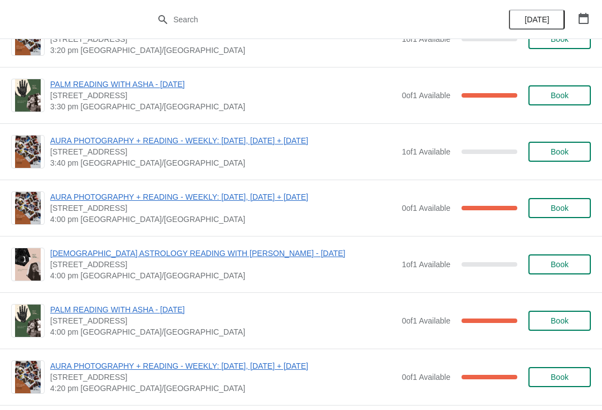
scroll to position [1162, 0]
click at [555, 155] on span "Book" at bounding box center [560, 151] width 18 height 9
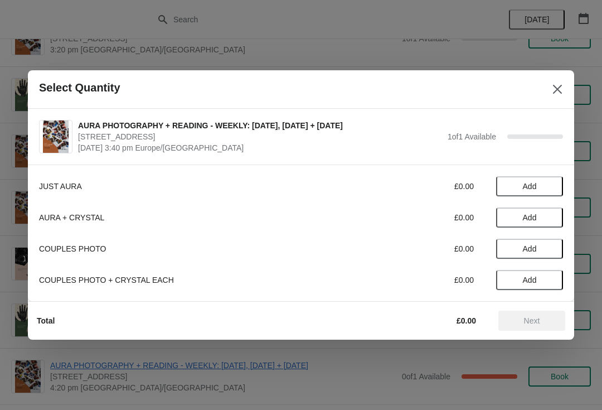
click at [545, 183] on span "Add" at bounding box center [529, 186] width 47 height 9
click at [538, 321] on span "Next" at bounding box center [532, 320] width 16 height 9
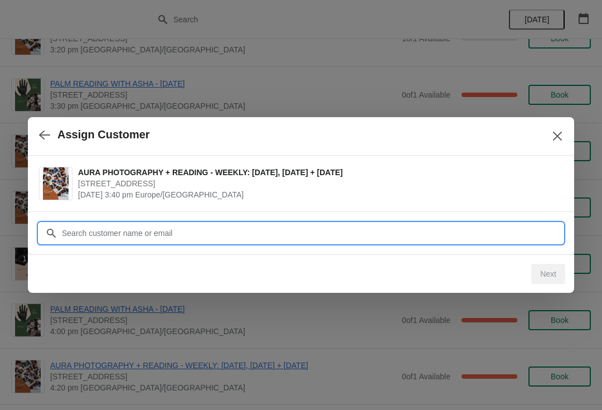
click at [221, 232] on input "Customer" at bounding box center [312, 233] width 502 height 20
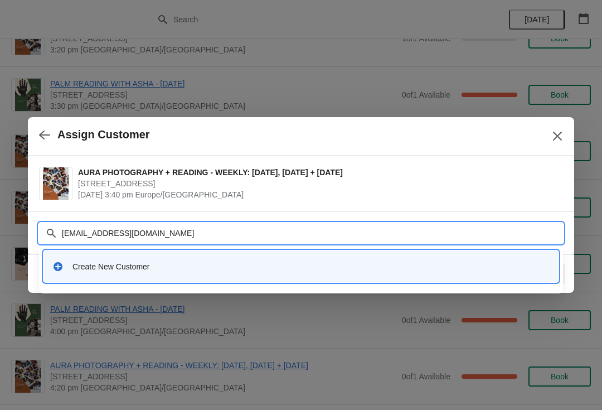
type input "Rosalshand@gmail.com"
click at [111, 231] on input "Rosalshand@gmail.com" at bounding box center [312, 233] width 502 height 20
click at [114, 226] on input "Rosalshand@gmail.com" at bounding box center [312, 233] width 502 height 20
click at [115, 227] on input "Rosalshand@gmail.com" at bounding box center [312, 233] width 502 height 20
click at [127, 265] on div "Create New Customer" at bounding box center [310, 266] width 477 height 11
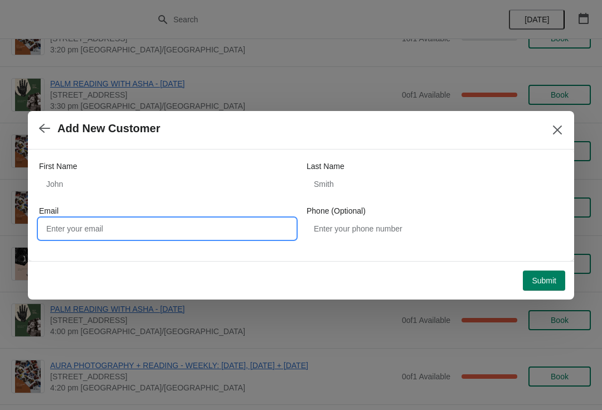
click at [145, 221] on input "Email" at bounding box center [167, 228] width 256 height 20
click at [127, 225] on input "Email" at bounding box center [167, 228] width 256 height 20
paste input "Rosalshand@gmail.com"
type input "Rosalshand@gmail.com"
click at [542, 277] on span "Submit" at bounding box center [544, 280] width 25 height 9
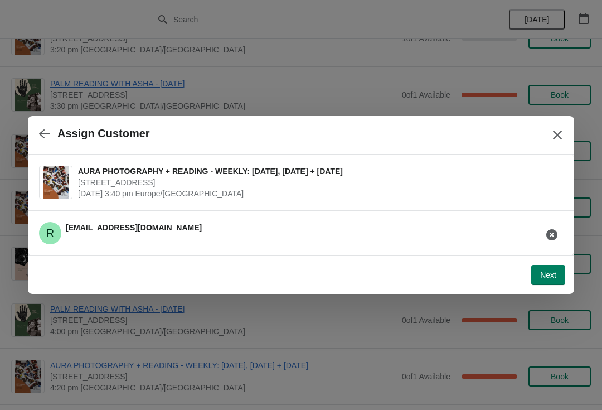
click at [542, 278] on span "Next" at bounding box center [548, 274] width 16 height 9
select select "Yes"
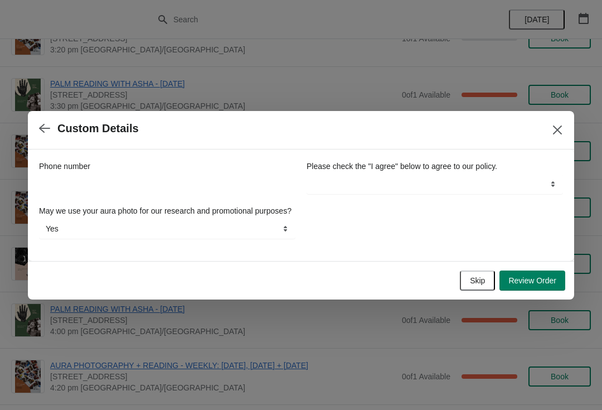
click at [539, 278] on button "Review Order" at bounding box center [532, 280] width 66 height 20
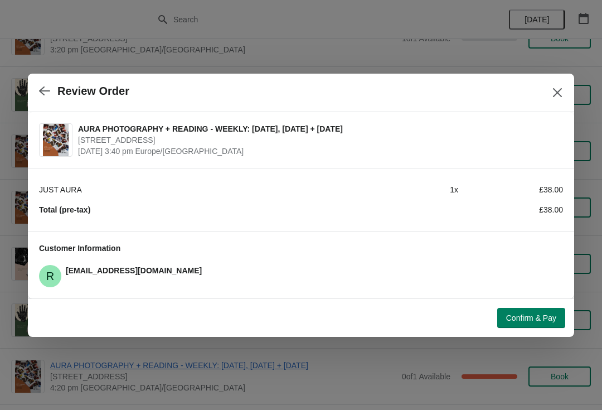
click at [534, 308] on button "Confirm & Pay" at bounding box center [531, 318] width 68 height 20
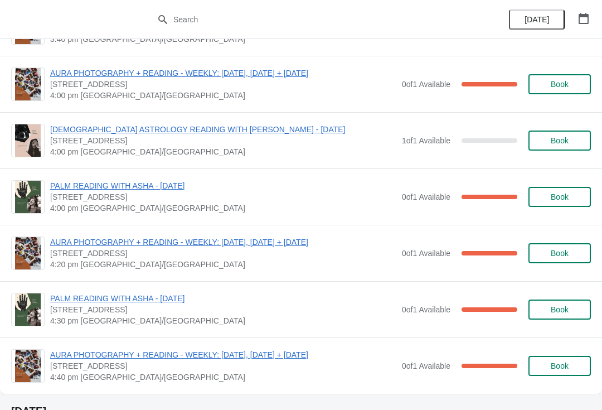
scroll to position [1294, 0]
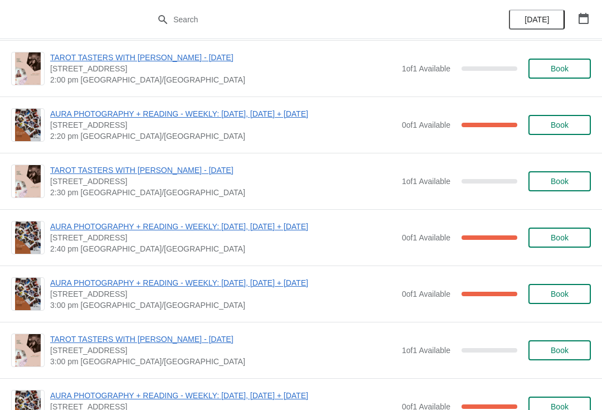
scroll to position [2056, 0]
